Goal: Find specific page/section: Find specific page/section

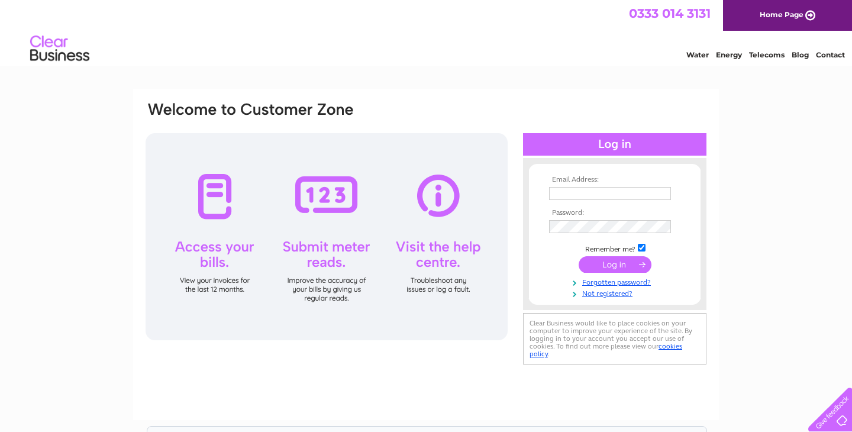
type input "amar@ezproperties.co.uk"
click at [604, 266] on input "submit" at bounding box center [615, 264] width 73 height 17
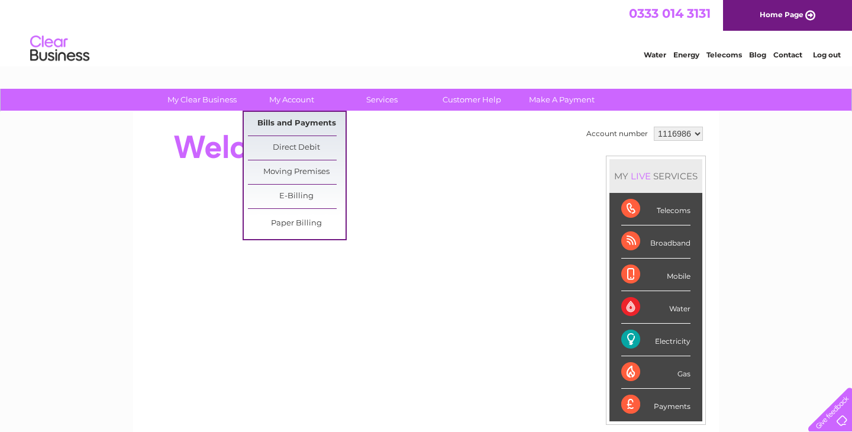
click at [306, 123] on link "Bills and Payments" at bounding box center [297, 124] width 98 height 24
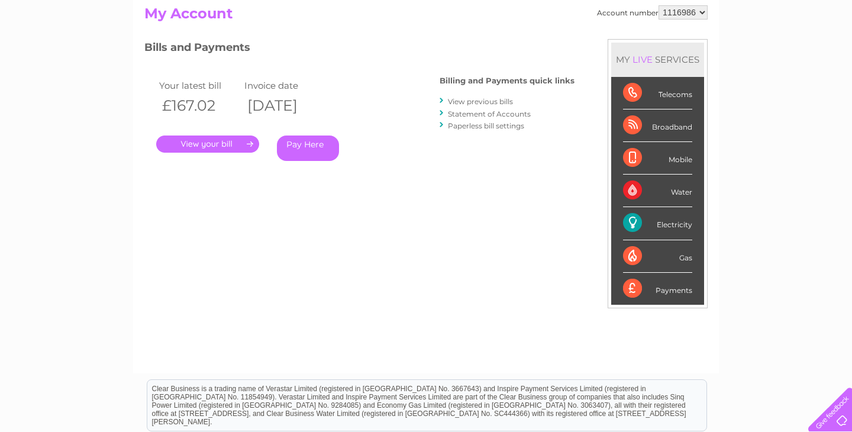
scroll to position [147, 0]
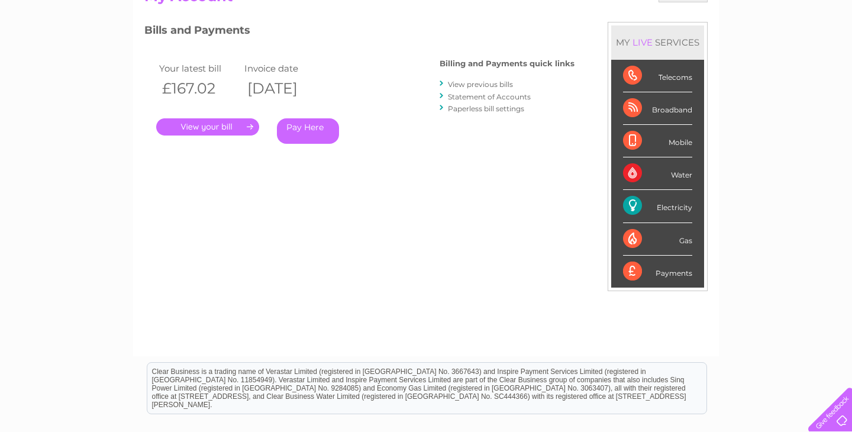
click at [214, 125] on link "." at bounding box center [207, 126] width 103 height 17
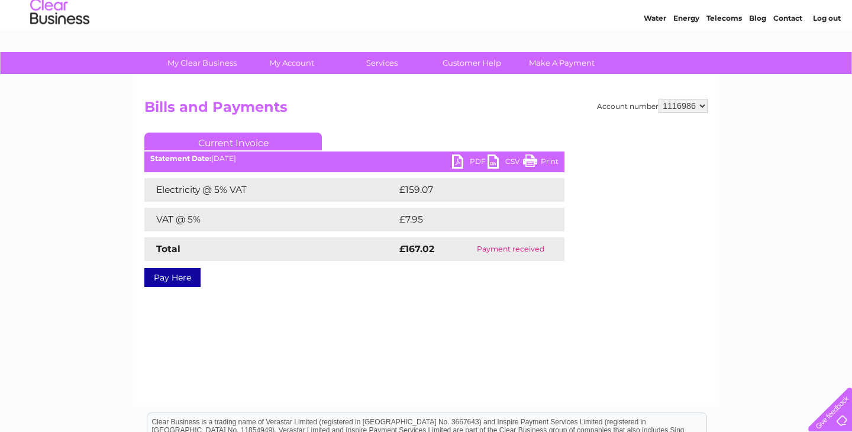
scroll to position [55, 0]
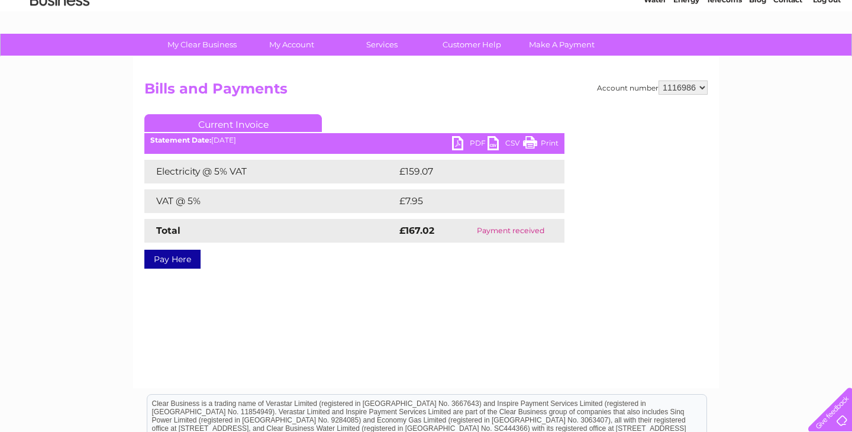
click at [456, 143] on link "PDF" at bounding box center [470, 144] width 36 height 17
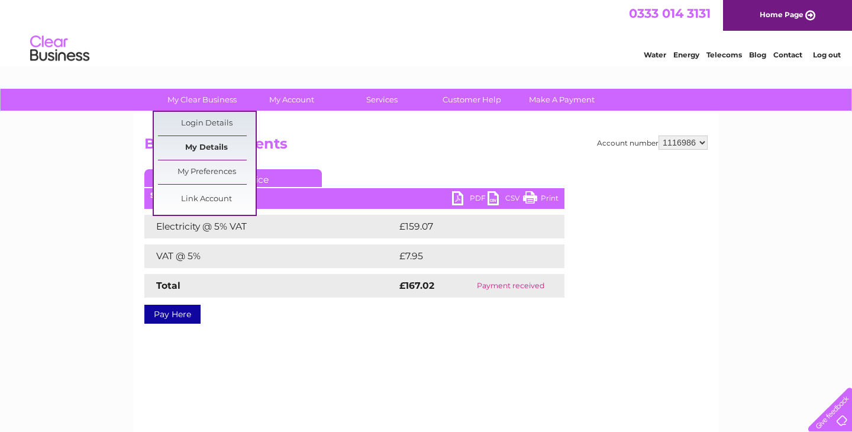
click at [206, 143] on link "My Details" at bounding box center [207, 148] width 98 height 24
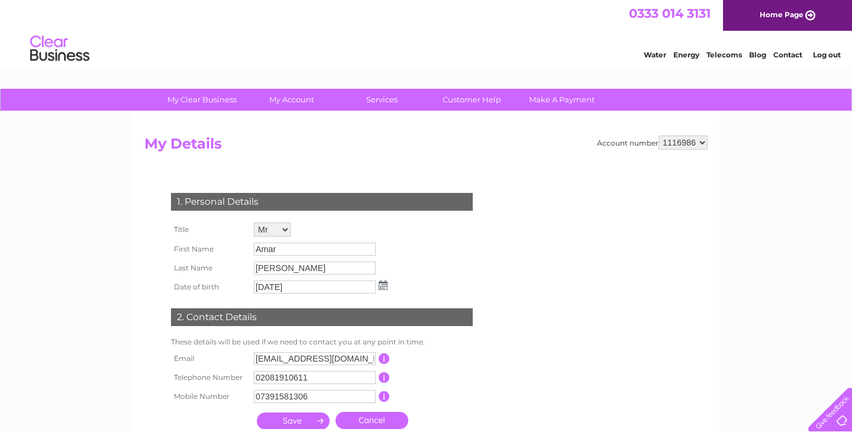
click at [522, 164] on form "Account number 1116986 My Details 1. Personal Details Title Mr Mrs Ms Miss Dr R…" at bounding box center [426, 297] width 564 height 323
